Goal: Task Accomplishment & Management: Use online tool/utility

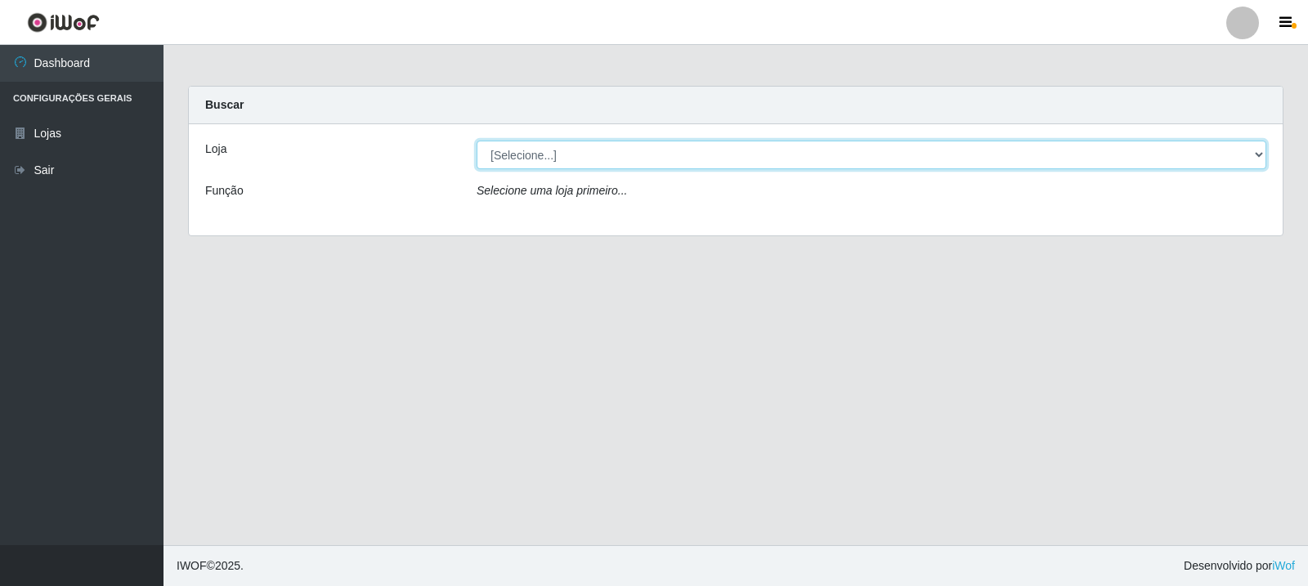
click at [1258, 157] on select "[Selecione...] Rede Compras Supermercados - LOJA 3" at bounding box center [872, 155] width 790 height 29
select select "162"
click at [477, 141] on select "[Selecione...] Rede Compras Supermercados - LOJA 3" at bounding box center [872, 155] width 790 height 29
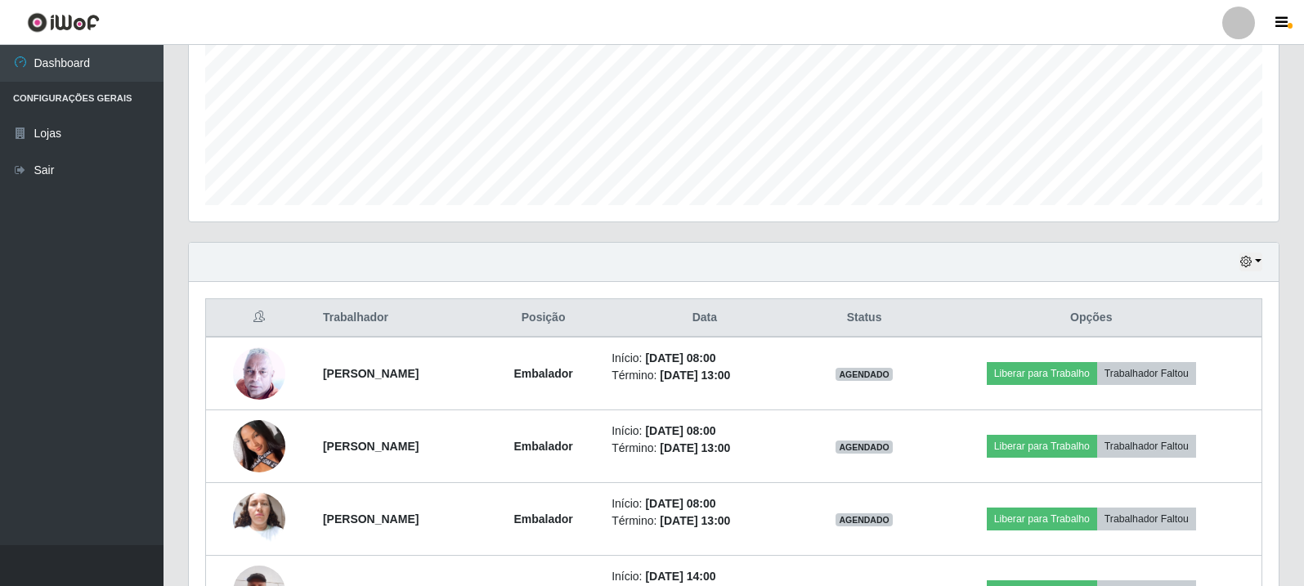
scroll to position [409, 0]
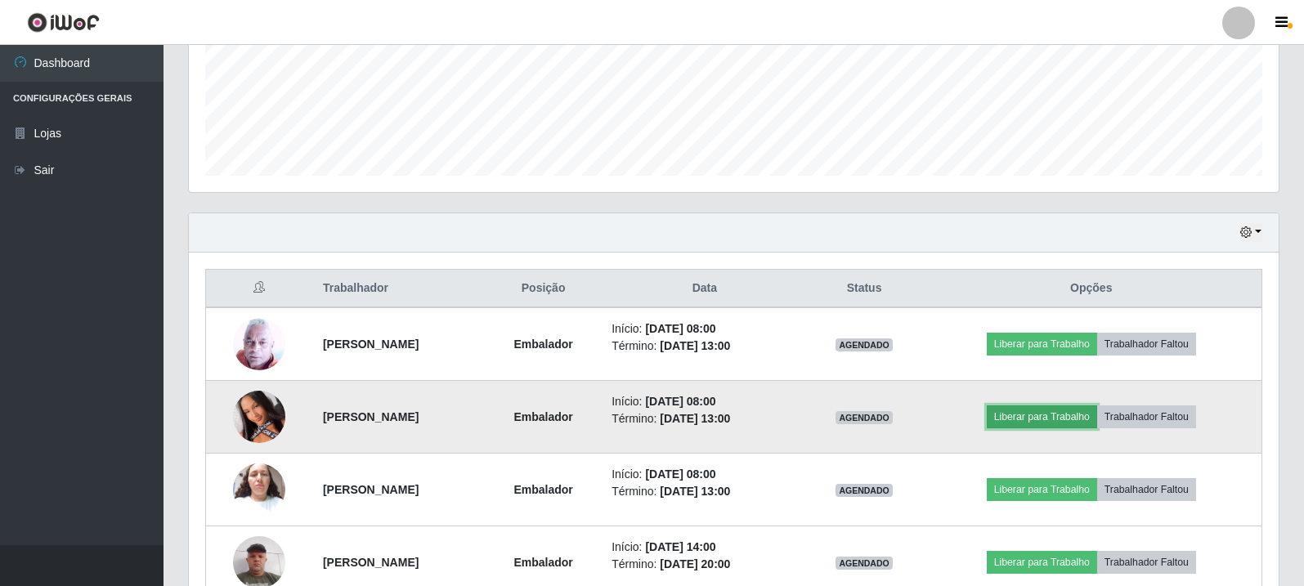
click at [1050, 415] on button "Liberar para Trabalho" at bounding box center [1042, 417] width 110 height 23
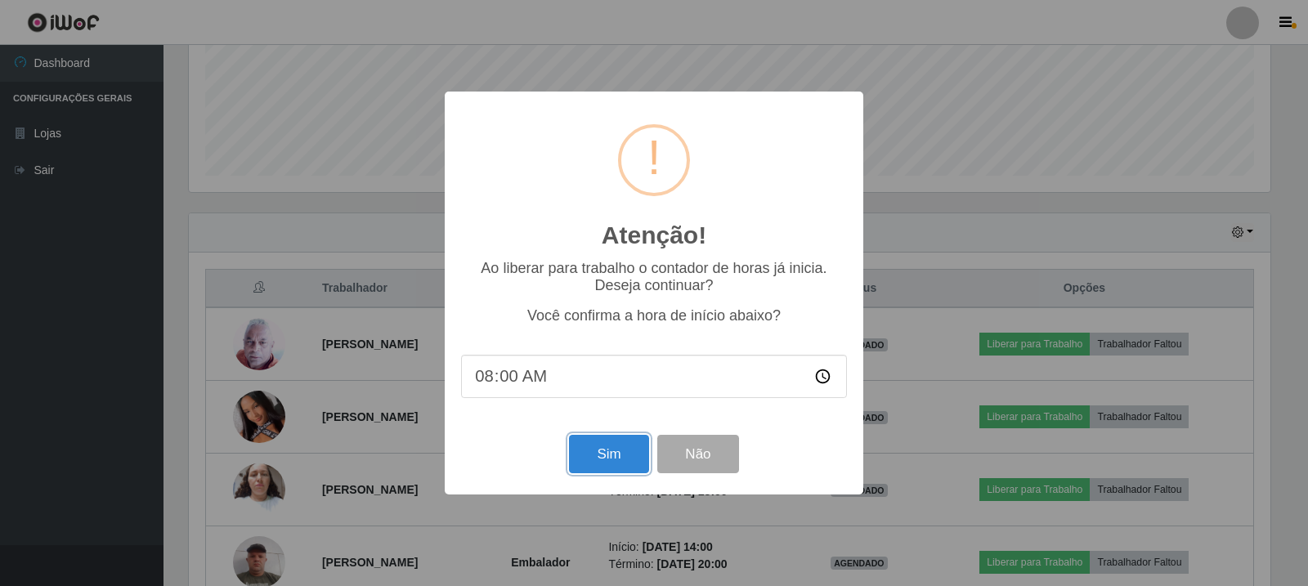
drag, startPoint x: 634, startPoint y: 445, endPoint x: 747, endPoint y: 446, distance: 112.9
click at [634, 444] on button "Sim" at bounding box center [608, 454] width 79 height 38
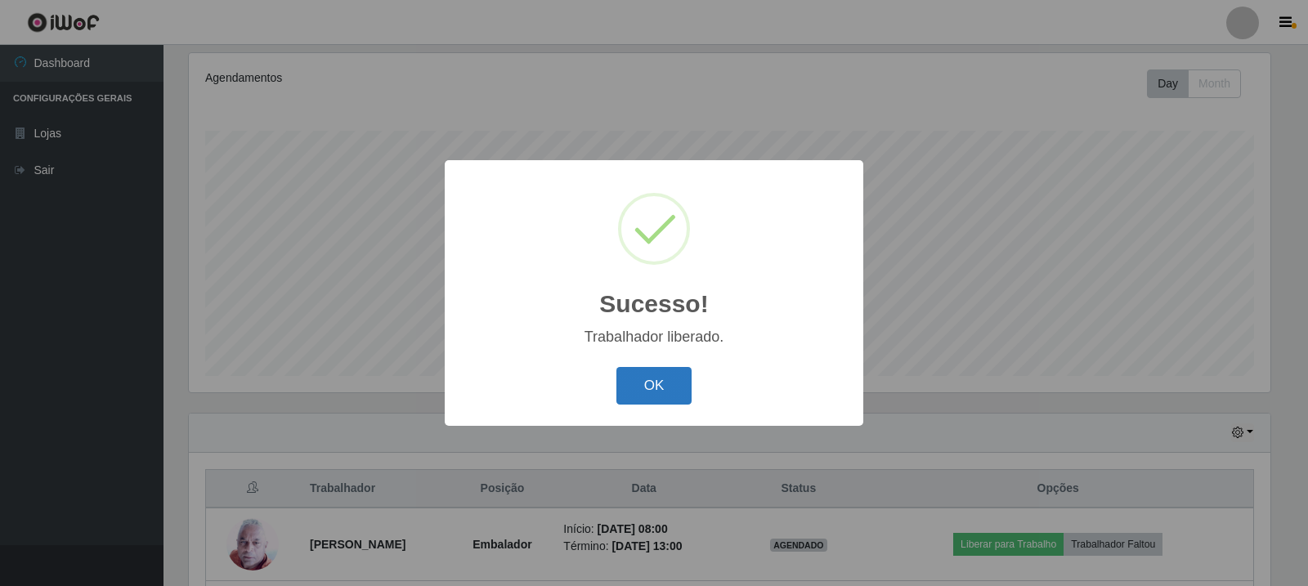
click at [652, 384] on button "OK" at bounding box center [655, 386] width 76 height 38
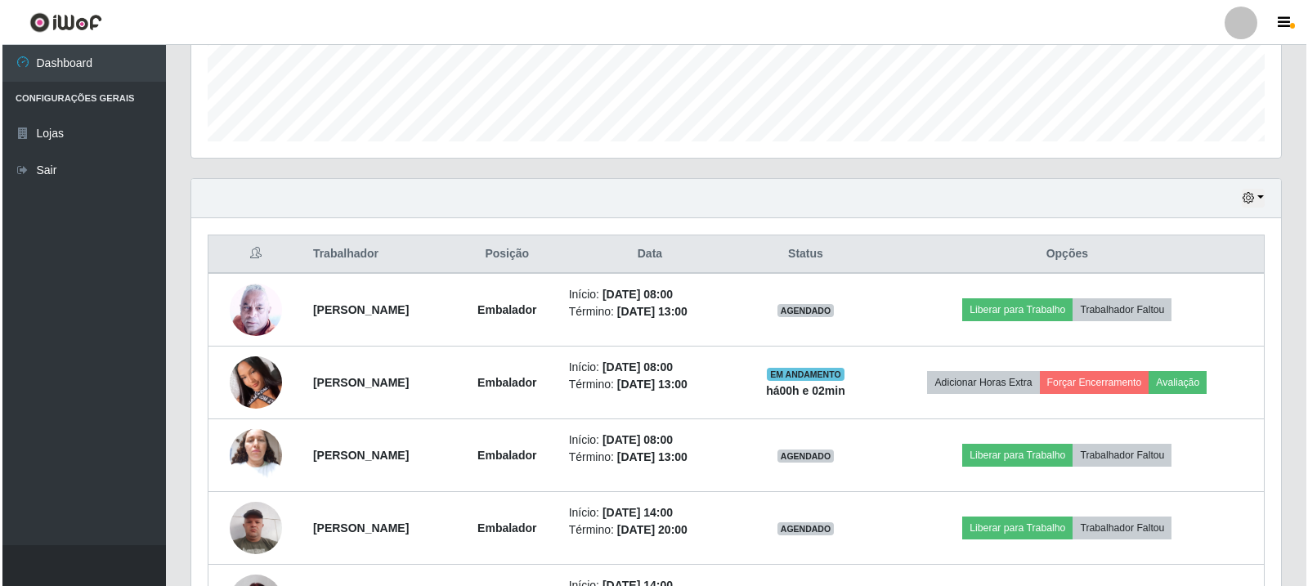
scroll to position [454, 0]
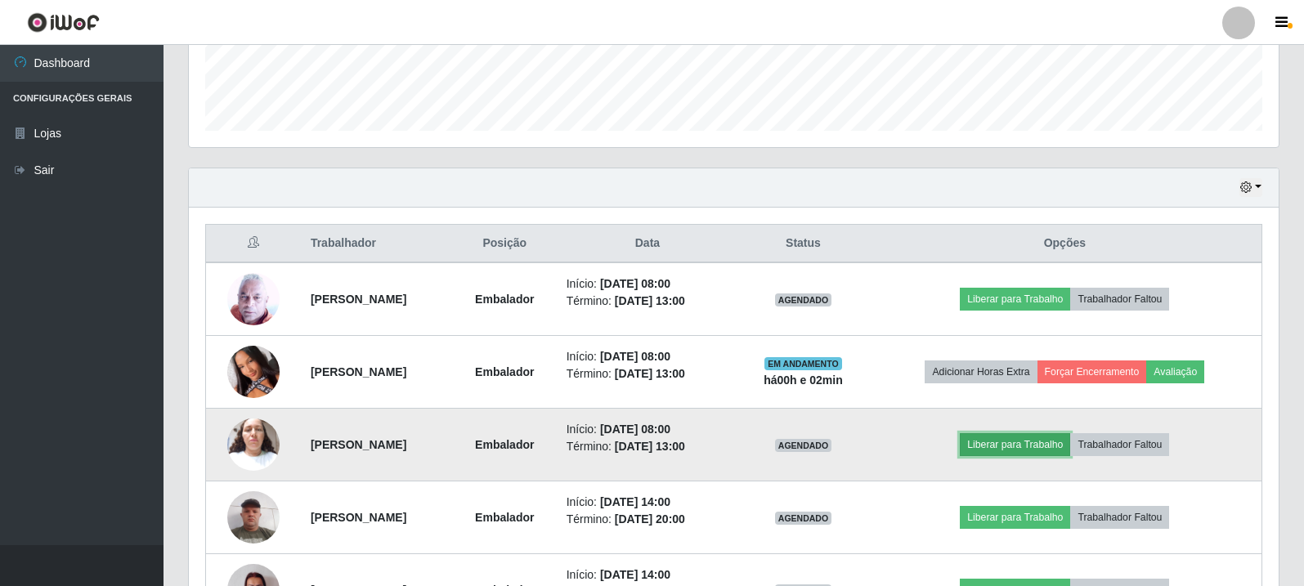
click at [1068, 447] on button "Liberar para Trabalho" at bounding box center [1015, 444] width 110 height 23
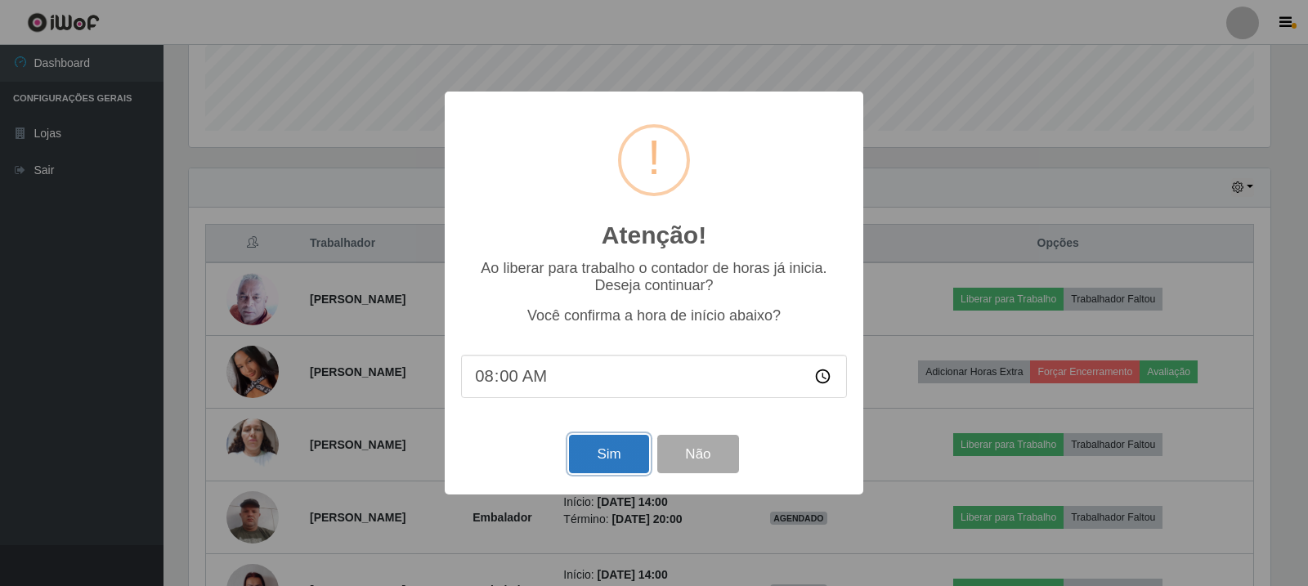
click at [621, 464] on button "Sim" at bounding box center [608, 454] width 79 height 38
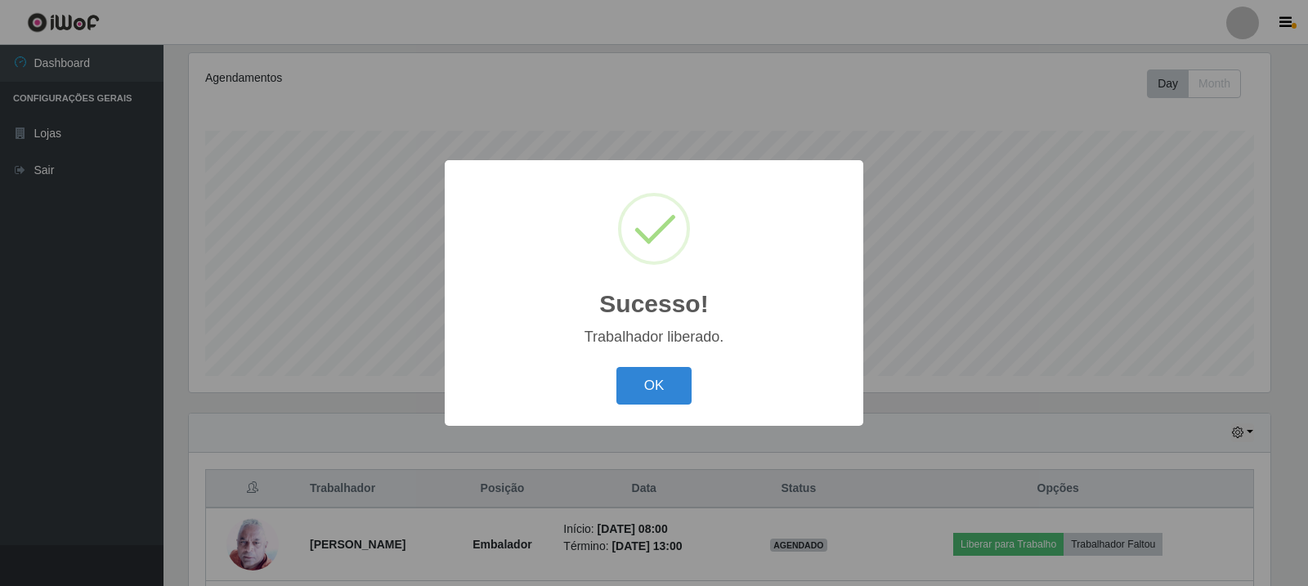
drag, startPoint x: 855, startPoint y: 581, endPoint x: 819, endPoint y: 580, distance: 35.2
